Goal: Task Accomplishment & Management: Complete application form

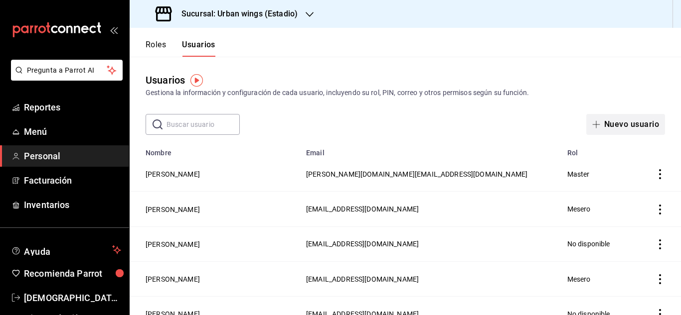
click at [623, 119] on button "Nuevo usuario" at bounding box center [625, 124] width 79 height 21
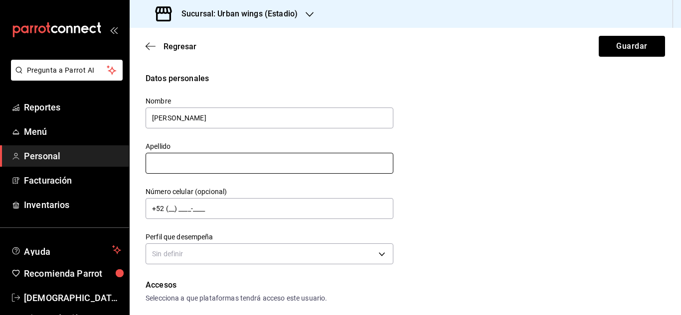
type input "[PERSON_NAME]"
click at [251, 170] on input "text" at bounding box center [269, 163] width 248 height 21
type input "[PERSON_NAME]"
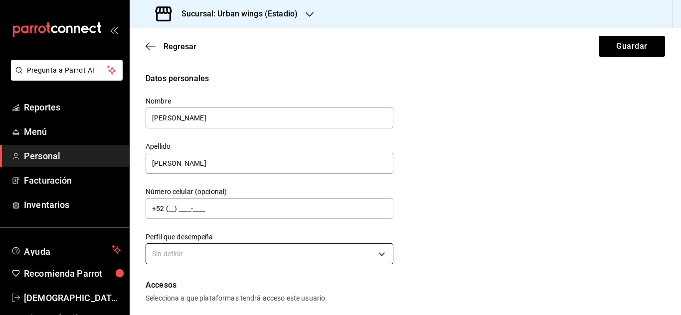
click at [204, 245] on body "Pregunta a Parrot AI Reportes Menú Personal Facturación Inventarios Ayuda Recom…" at bounding box center [340, 157] width 681 height 315
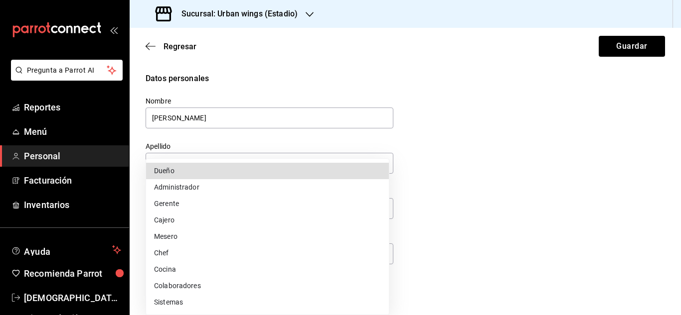
click at [167, 237] on li "Mesero" at bounding box center [267, 237] width 243 height 16
type input "WAITER"
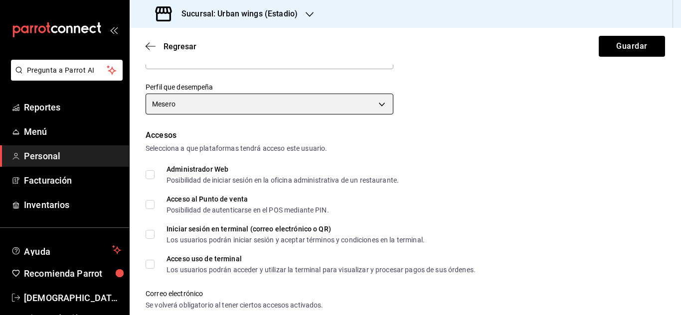
scroll to position [151, 0]
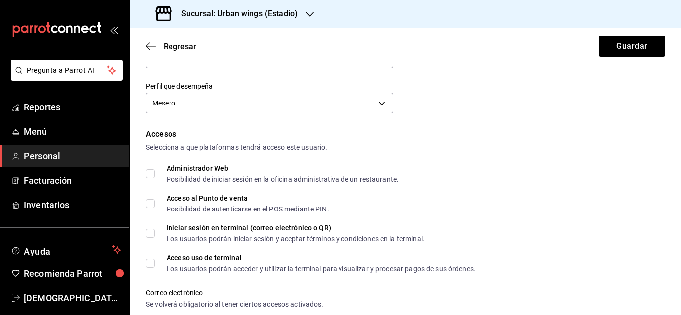
click at [152, 204] on input "Acceso al Punto de venta Posibilidad de autenticarse en el POS mediante PIN." at bounding box center [149, 203] width 9 height 9
checkbox input "true"
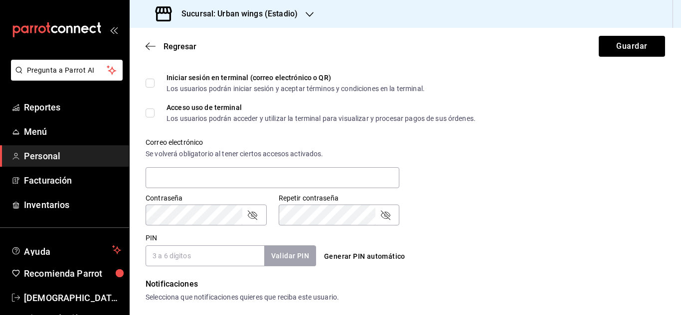
scroll to position [305, 0]
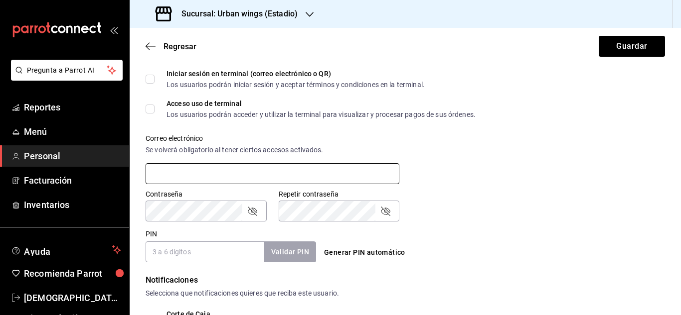
click at [174, 170] on input "text" at bounding box center [272, 173] width 254 height 21
type input "[EMAIL_ADDRESS][DOMAIN_NAME]"
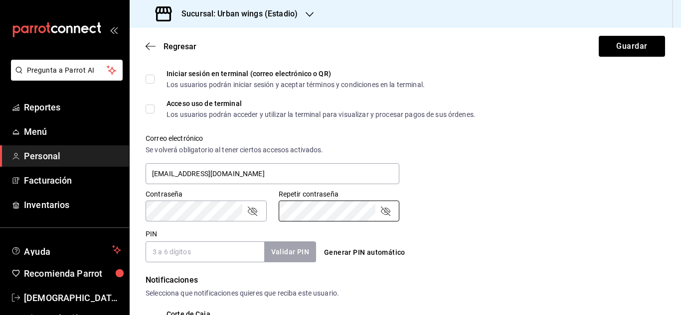
click at [196, 255] on input "PIN" at bounding box center [204, 252] width 119 height 21
type input "1003"
click at [282, 248] on button "Validar PIN" at bounding box center [289, 252] width 53 height 21
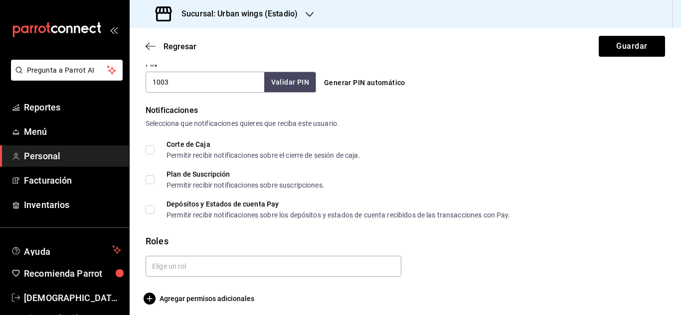
scroll to position [481, 0]
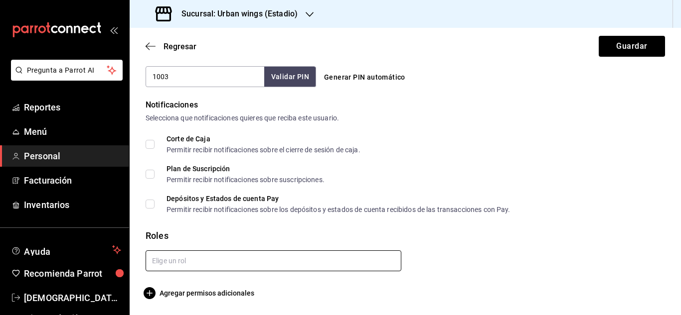
click at [356, 258] on input "text" at bounding box center [273, 261] width 256 height 21
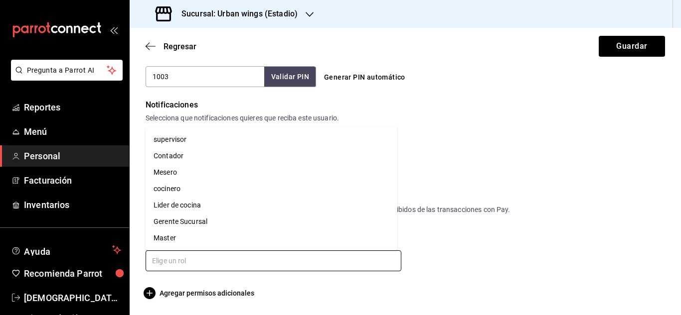
click at [178, 174] on li "Mesero" at bounding box center [271, 172] width 252 height 16
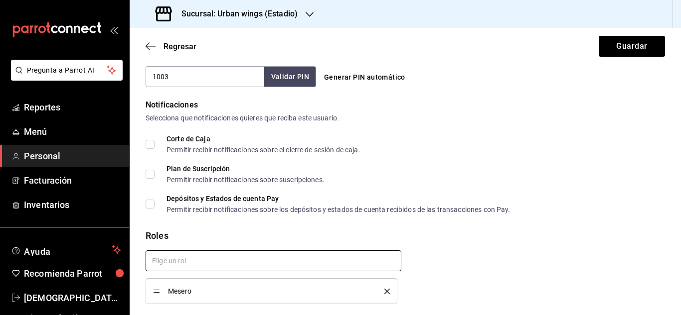
checkbox input "true"
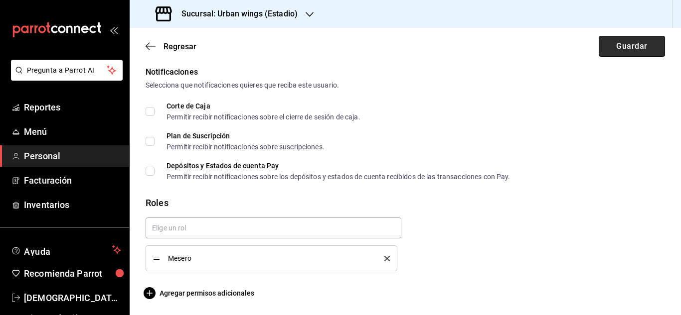
click at [619, 42] on button "Guardar" at bounding box center [631, 46] width 66 height 21
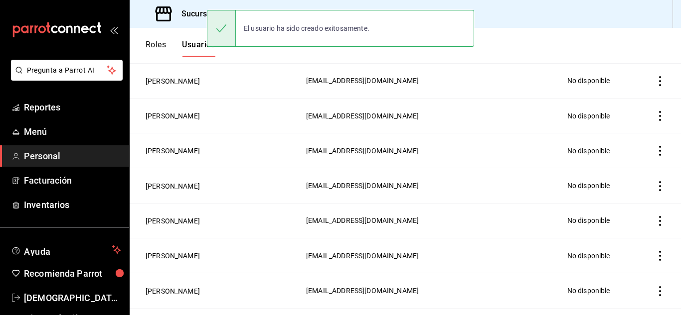
scroll to position [548, 0]
